Goal: Use online tool/utility: Utilize a website feature to perform a specific function

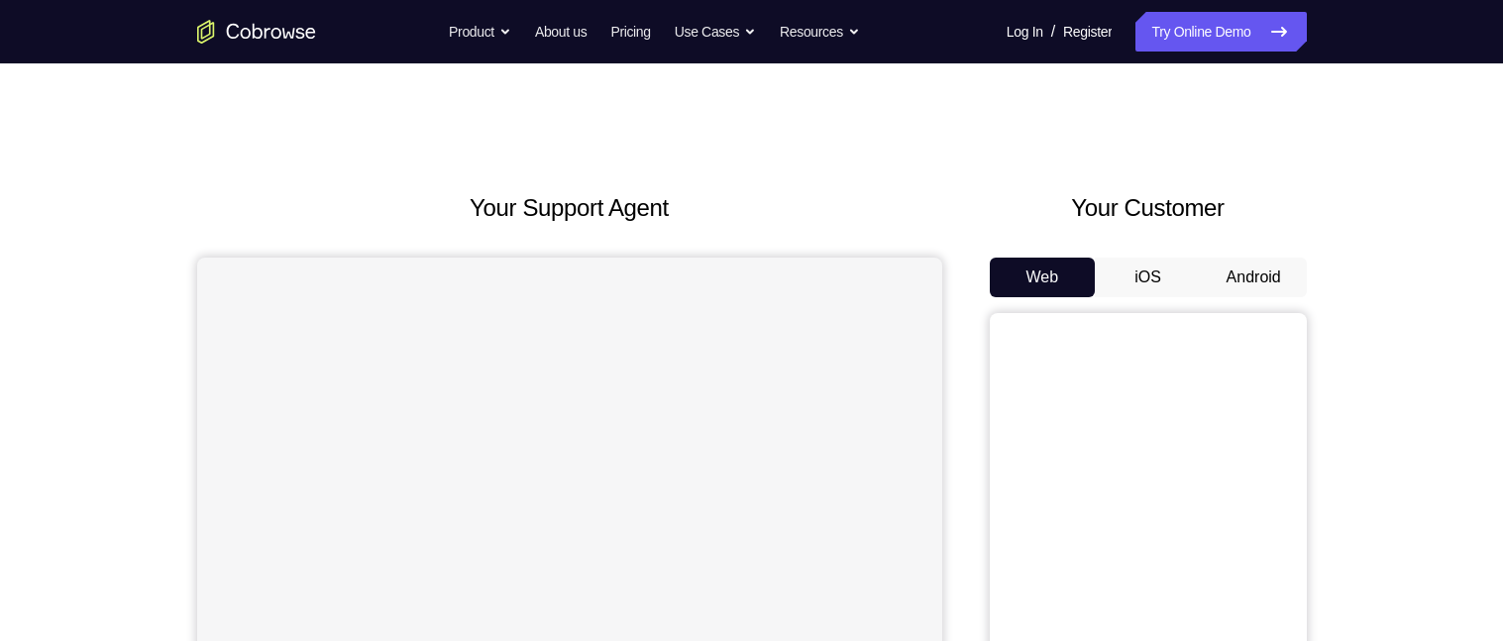
click at [1235, 290] on button "Android" at bounding box center [1254, 278] width 106 height 40
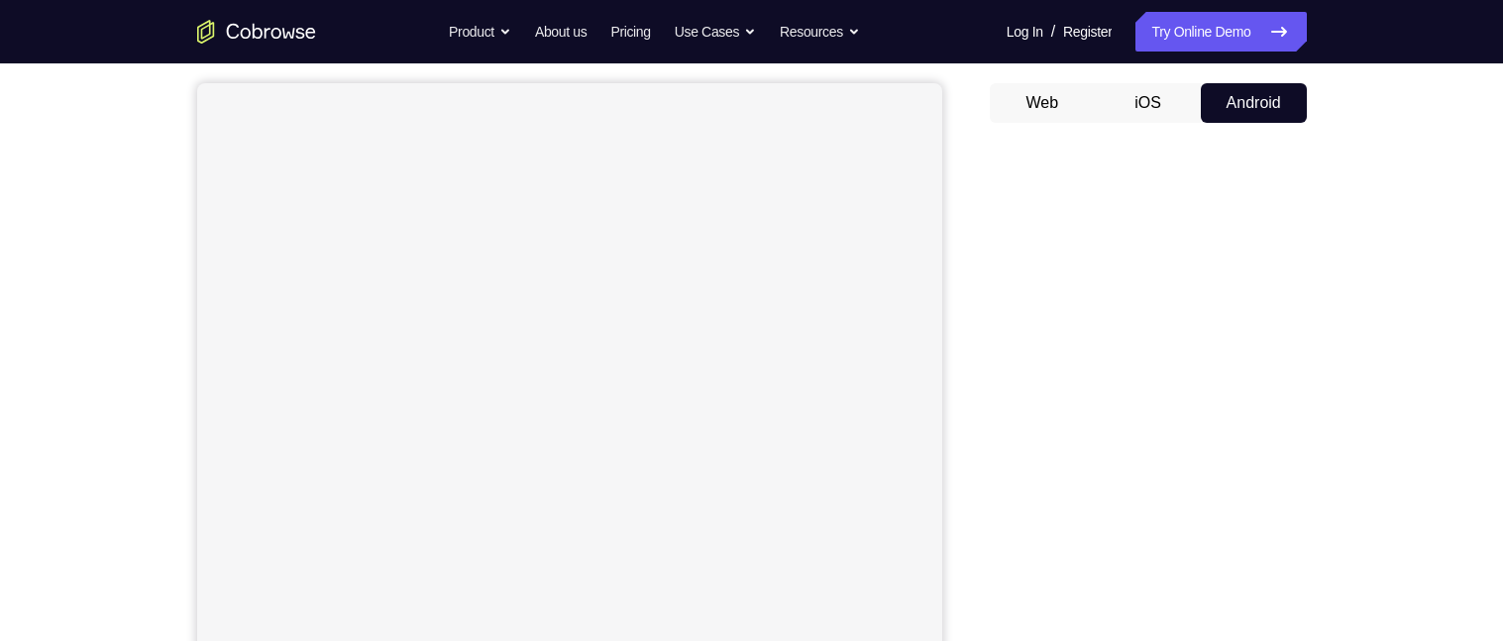
scroll to position [162, 0]
click at [1138, 118] on button "iOS" at bounding box center [1148, 115] width 106 height 40
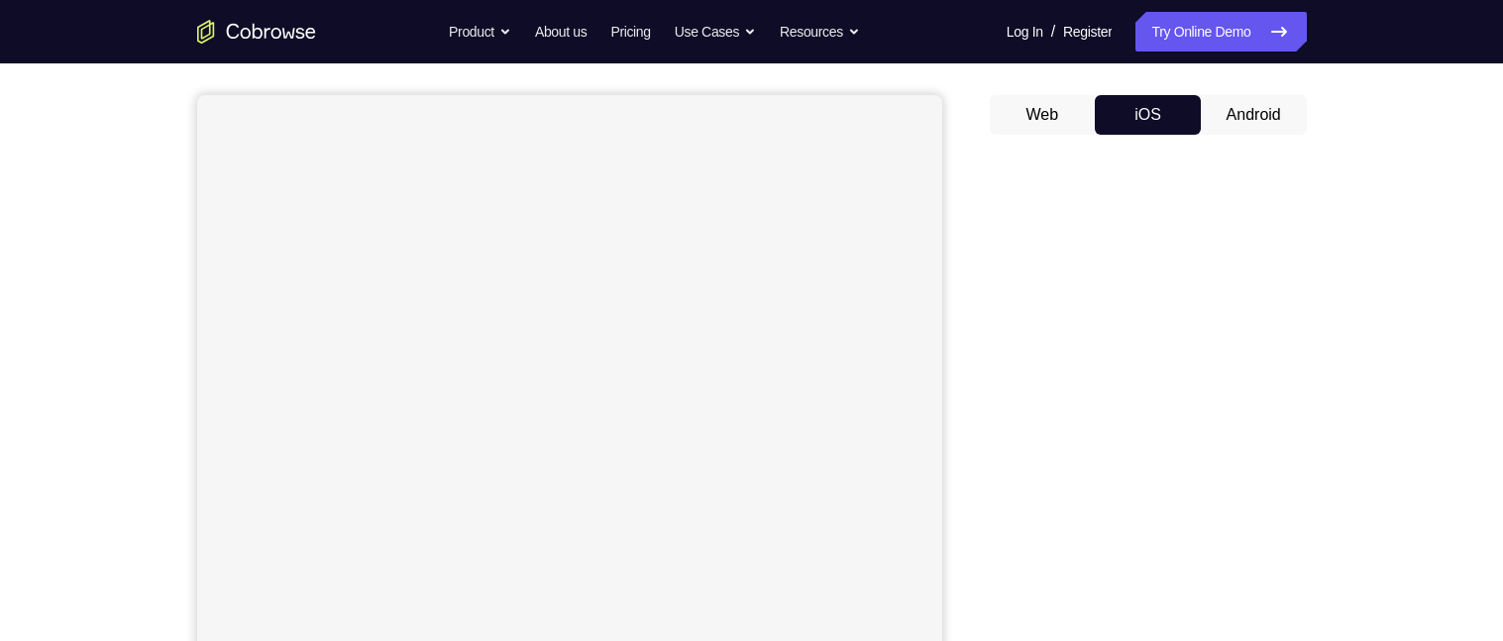
click at [1036, 116] on button "Web" at bounding box center [1043, 115] width 106 height 40
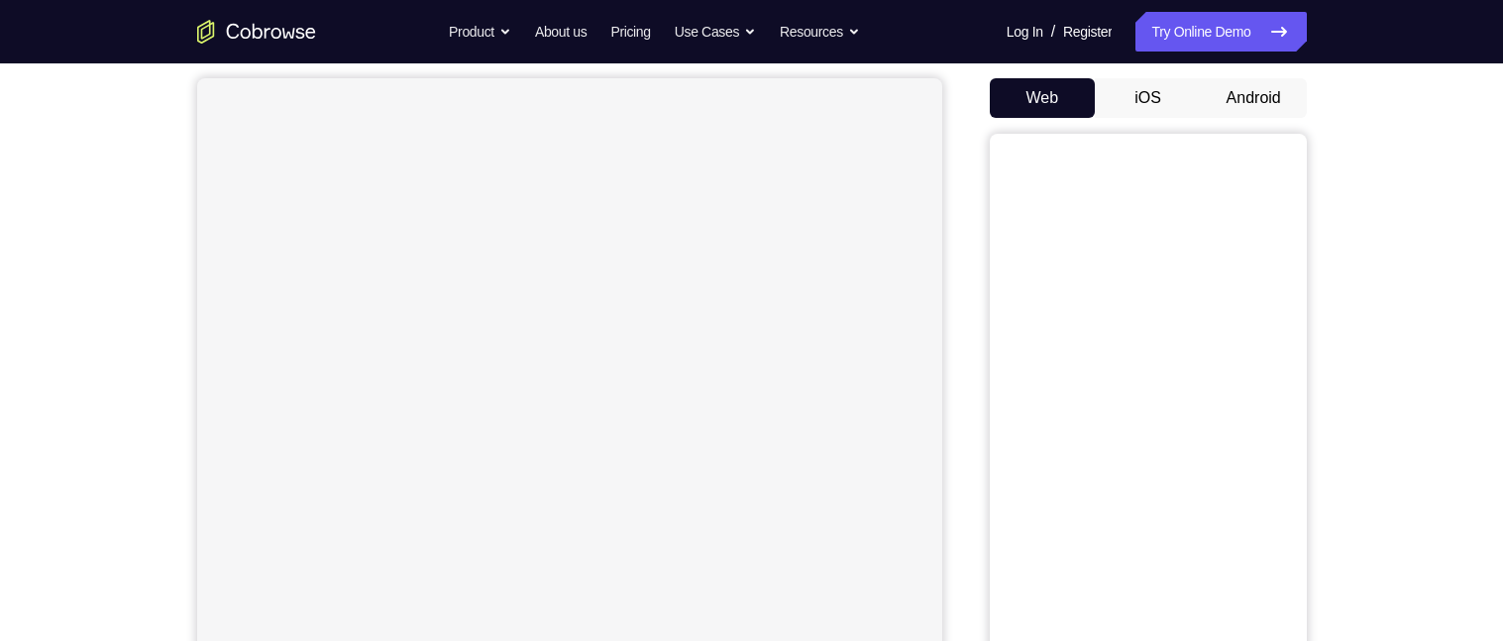
scroll to position [175, 0]
click at [1155, 99] on button "iOS" at bounding box center [1148, 102] width 106 height 40
click at [1282, 99] on button "Android" at bounding box center [1254, 102] width 106 height 40
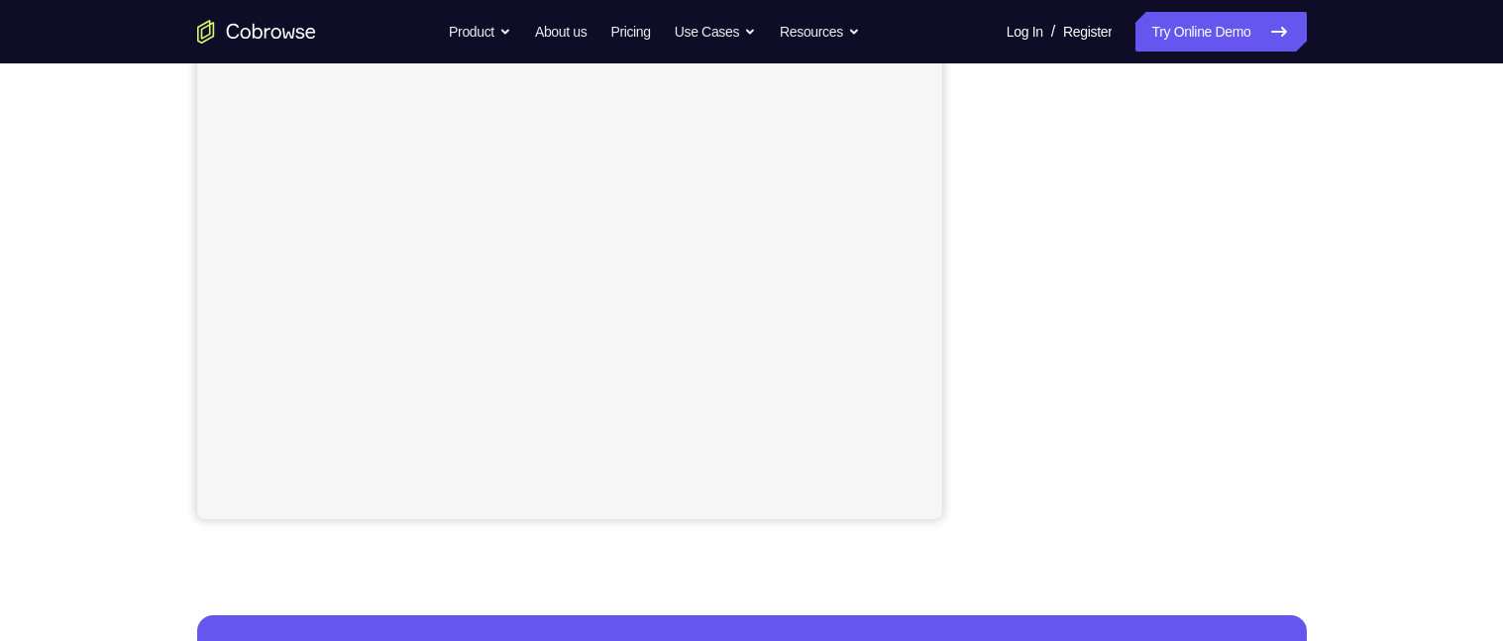
scroll to position [409, 0]
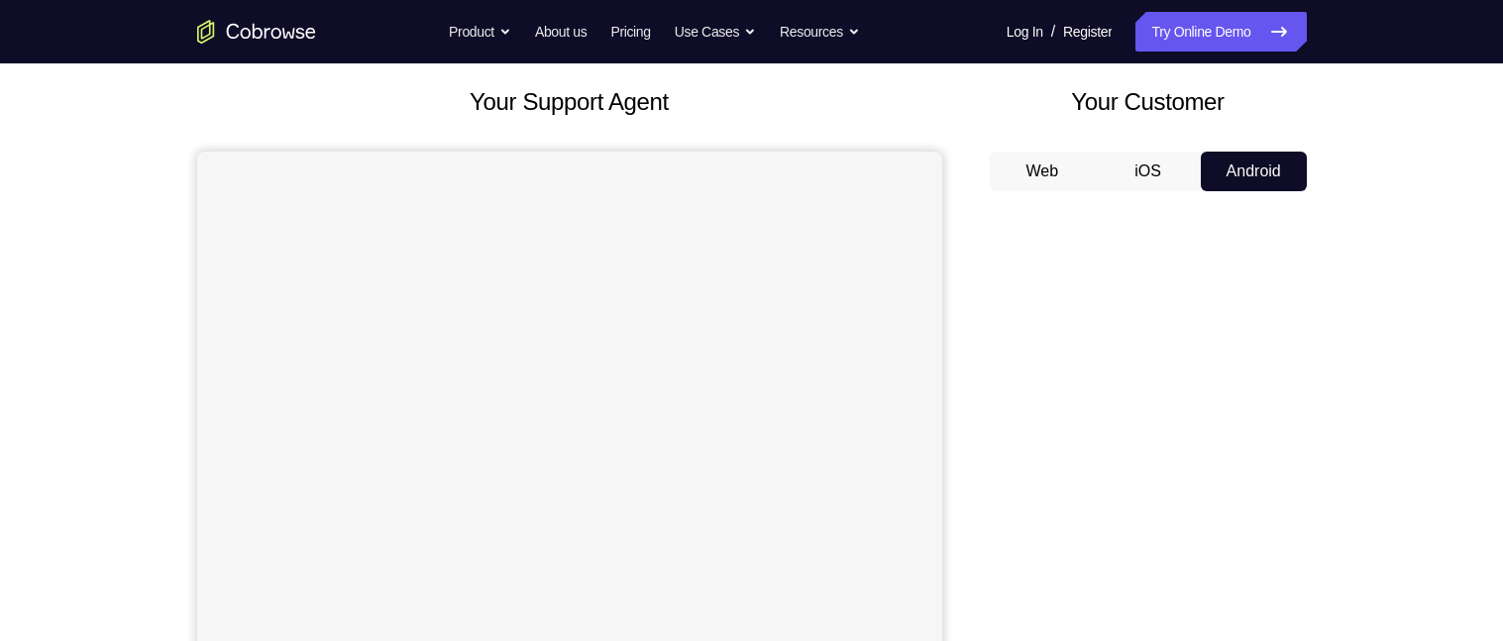
scroll to position [103, 0]
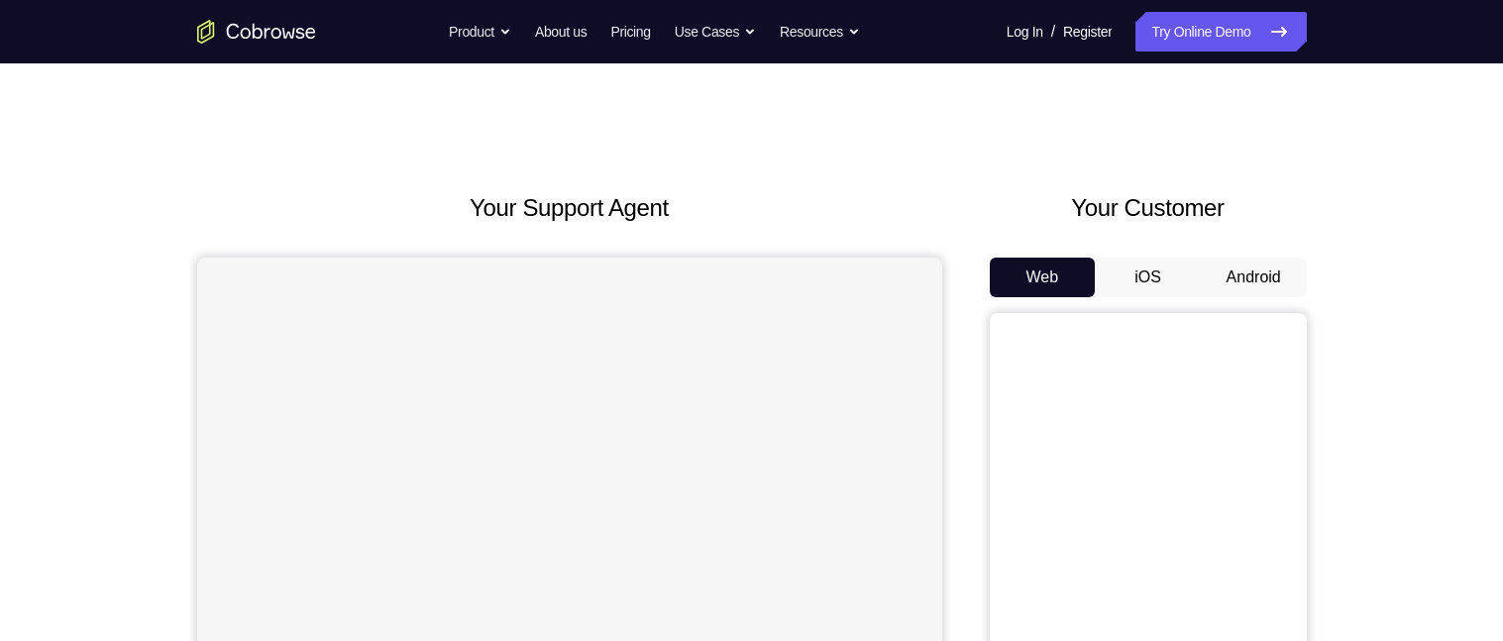
click at [1249, 277] on button "Android" at bounding box center [1254, 278] width 106 height 40
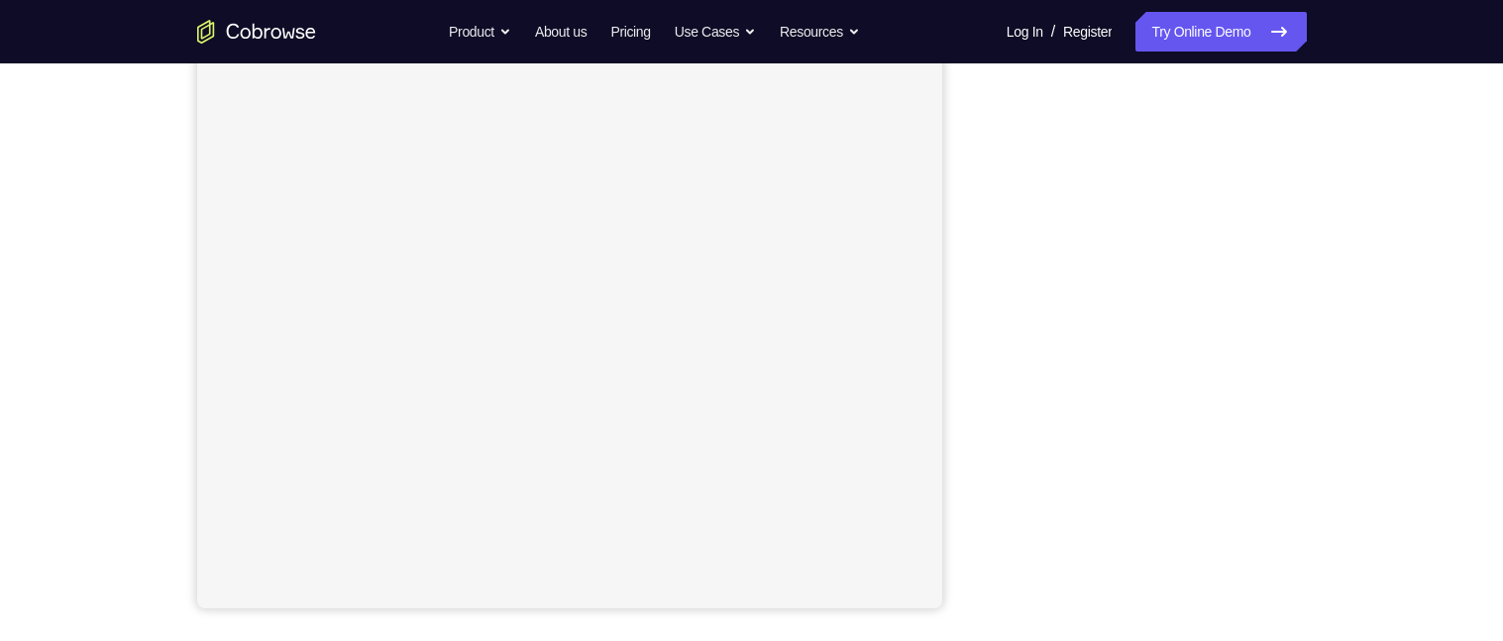
scroll to position [322, 0]
